Goal: Task Accomplishment & Management: Manage account settings

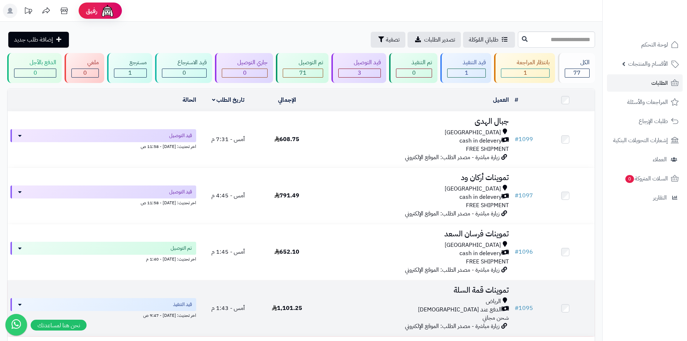
click at [487, 292] on h3 "تموينات قمة السلة" at bounding box center [414, 290] width 190 height 8
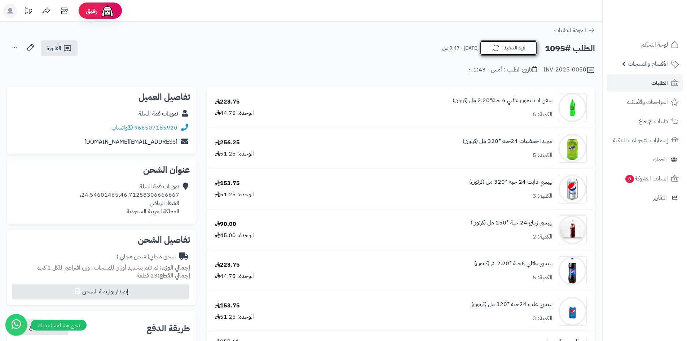
click at [503, 48] on button "قيد التنفيذ" at bounding box center [509, 47] width 58 height 15
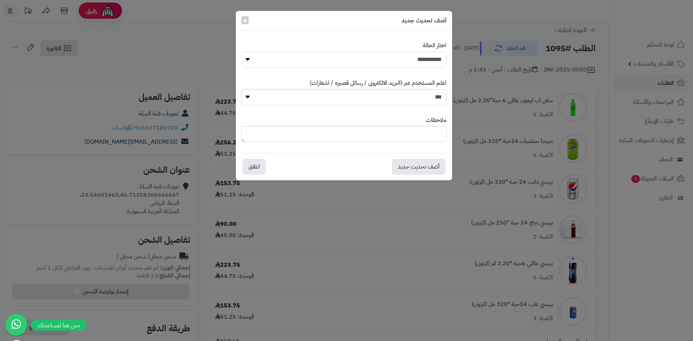
click at [424, 54] on select "**********" at bounding box center [343, 60] width 205 height 16
select select "**"
click at [241, 52] on select "**********" at bounding box center [343, 60] width 205 height 16
click at [411, 164] on button "أضف تحديث جديد" at bounding box center [418, 166] width 53 height 16
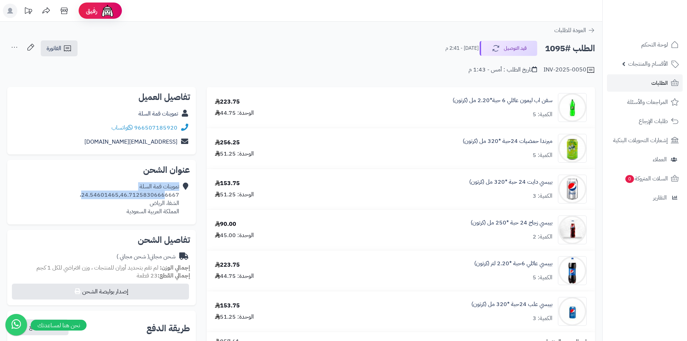
drag, startPoint x: 181, startPoint y: 193, endPoint x: 171, endPoint y: 193, distance: 9.4
click at [168, 194] on div "تموينات قمة السلة 24.54601465,46.71258306666667، الشفا، الرياض المملكة العربية …" at bounding box center [101, 199] width 177 height 39
click at [177, 193] on div "تموينات قمة السلة 24.54601465,46.71258306666667، الشفا، الرياض المملكة العربية …" at bounding box center [130, 199] width 100 height 33
drag, startPoint x: 180, startPoint y: 194, endPoint x: 84, endPoint y: 194, distance: 96.0
click at [84, 194] on div "تموينات قمة السلة 24.54601465,46.71258306666667، الشفا، الرياض المملكة العربية …" at bounding box center [101, 199] width 177 height 39
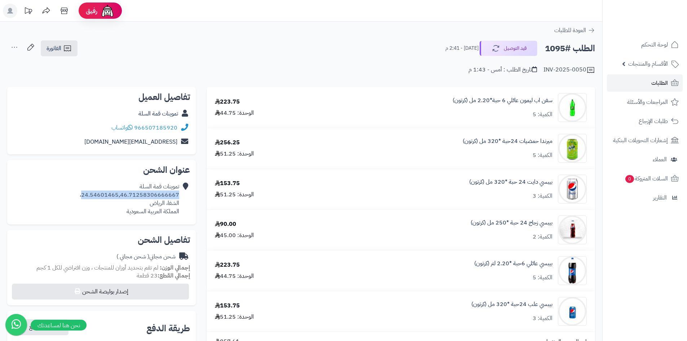
copy div "24.54601465,46.71258306666667"
click at [152, 197] on div "تموينات قمة السلة 24.54601465,46.71258306666667، الشفا، الرياض المملكة العربية …" at bounding box center [130, 199] width 100 height 33
click at [180, 170] on h2 "عنوان الشحن" at bounding box center [101, 170] width 177 height 9
click at [169, 204] on div "تموينات قمة السلة 24.54601465,46.71258306666667، الشفا، الرياض المملكة العربية …" at bounding box center [130, 199] width 100 height 33
click at [170, 204] on div "تموينات قمة السلة 24.54601465,46.71258306666667، الشفا، الرياض المملكة العربية …" at bounding box center [130, 199] width 100 height 33
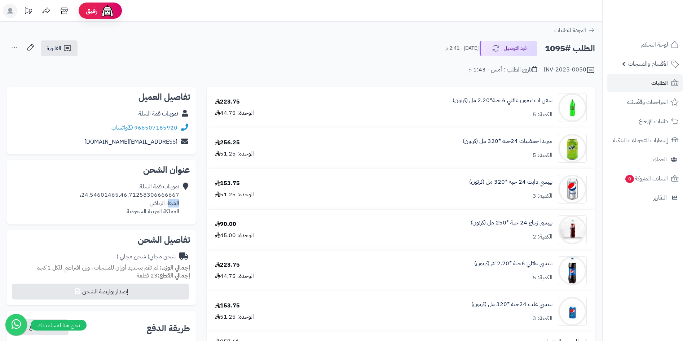
click at [172, 201] on div "تموينات قمة السلة 24.54601465,46.71258306666667، الشفا، الرياض المملكة العربية …" at bounding box center [130, 199] width 100 height 33
click at [180, 196] on div "تموينات قمة السلة 24.54601465,46.71258306666667، الشفا، الرياض المملكة العربية …" at bounding box center [101, 199] width 177 height 39
drag, startPoint x: 180, startPoint y: 195, endPoint x: 130, endPoint y: 196, distance: 50.9
click at [130, 196] on div "تموينات قمة السلة 24.54601465,46.71258306666667، الشفا، الرياض المملكة العربية …" at bounding box center [101, 199] width 177 height 39
drag, startPoint x: 130, startPoint y: 196, endPoint x: 123, endPoint y: 196, distance: 6.5
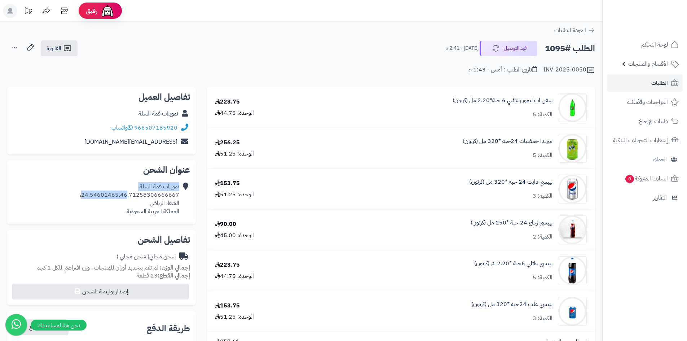
click at [130, 195] on div "تموينات قمة السلة 24.54601465,46.71258306666667، الشفا، الرياض المملكة العربية …" at bounding box center [130, 199] width 100 height 33
click at [91, 198] on div "تموينات قمة السلة 24.54601465,46.71258306666667، الشفا، الرياض المملكة العربية …" at bounding box center [130, 199] width 100 height 33
click at [77, 196] on div "تموينات قمة السلة 24.54601465,46.71258306666667، الشفا، الرياض المملكة العربية …" at bounding box center [101, 199] width 177 height 39
drag, startPoint x: 174, startPoint y: 193, endPoint x: 82, endPoint y: 192, distance: 92.0
click at [82, 192] on div "تموينات قمة السلة 24.54601465,46.71258306666667، الشفا، الرياض المملكة العربية …" at bounding box center [101, 199] width 177 height 39
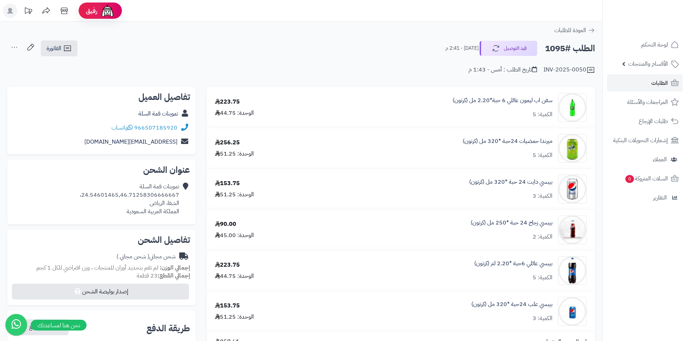
click at [82, 192] on div "تموينات قمة السلة 24.54601465,46.71258306666667، الشفا، الرياض المملكة العربية …" at bounding box center [101, 199] width 177 height 39
drag, startPoint x: 77, startPoint y: 193, endPoint x: 87, endPoint y: 197, distance: 10.2
click at [87, 197] on div "تموينات قمة السلة 24.54601465,46.71258306666667، الشفا، الرياض المملكة العربية …" at bounding box center [101, 199] width 177 height 39
drag, startPoint x: 111, startPoint y: 200, endPoint x: 105, endPoint y: 200, distance: 6.1
click at [111, 199] on div "تموينات قمة السلة 24.54601465,46.71258306666667، الشفا، الرياض المملكة العربية …" at bounding box center [130, 199] width 100 height 33
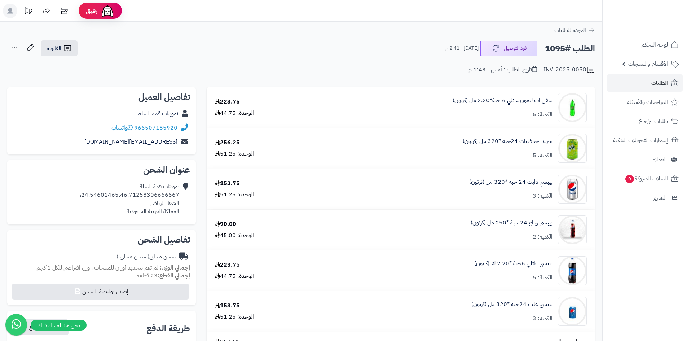
click at [96, 193] on div "تموينات قمة السلة 24.54601465,46.71258306666667، الشفا، الرياض المملكة العربية …" at bounding box center [130, 199] width 100 height 33
drag, startPoint x: 180, startPoint y: 194, endPoint x: 81, endPoint y: 197, distance: 99.3
click at [81, 197] on div "تموينات قمة السلة 24.54601465,46.71258306666667، الشفا، الرياض المملكة العربية …" at bounding box center [101, 199] width 177 height 39
click at [83, 196] on div "تموينات قمة السلة 24.54601465,46.71258306666667، الشفا، الرياض المملكة العربية …" at bounding box center [101, 199] width 177 height 39
drag, startPoint x: 82, startPoint y: 195, endPoint x: 144, endPoint y: 195, distance: 62.4
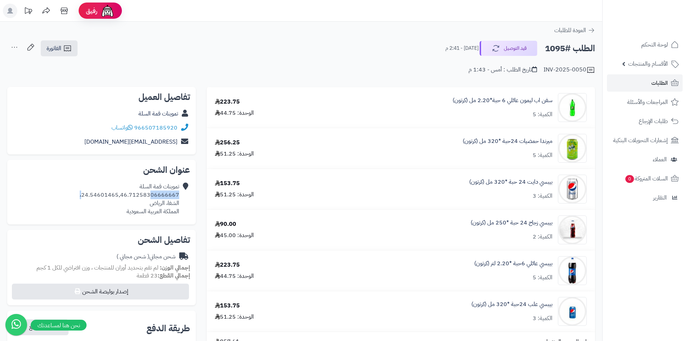
click at [144, 195] on div "تموينات قمة السلة 24.54601465,46.71258306666667، الشفا، الرياض المملكة العربية …" at bounding box center [101, 199] width 177 height 39
click at [136, 127] on link "966507185920" at bounding box center [155, 127] width 43 height 9
click at [176, 128] on div "966507185920 واتساب" at bounding box center [101, 128] width 177 height 14
click at [176, 128] on link "966507185920" at bounding box center [155, 127] width 43 height 9
click at [178, 127] on div "966507185920 واتساب" at bounding box center [101, 128] width 177 height 14
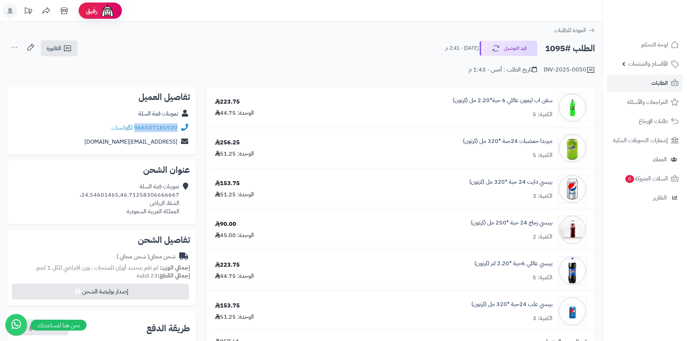
drag, startPoint x: 178, startPoint y: 127, endPoint x: 137, endPoint y: 128, distance: 40.8
click at [137, 128] on div "966507185920 واتساب" at bounding box center [101, 128] width 177 height 14
copy link "966507185920"
